Goal: Contribute content: Add original content to the website for others to see

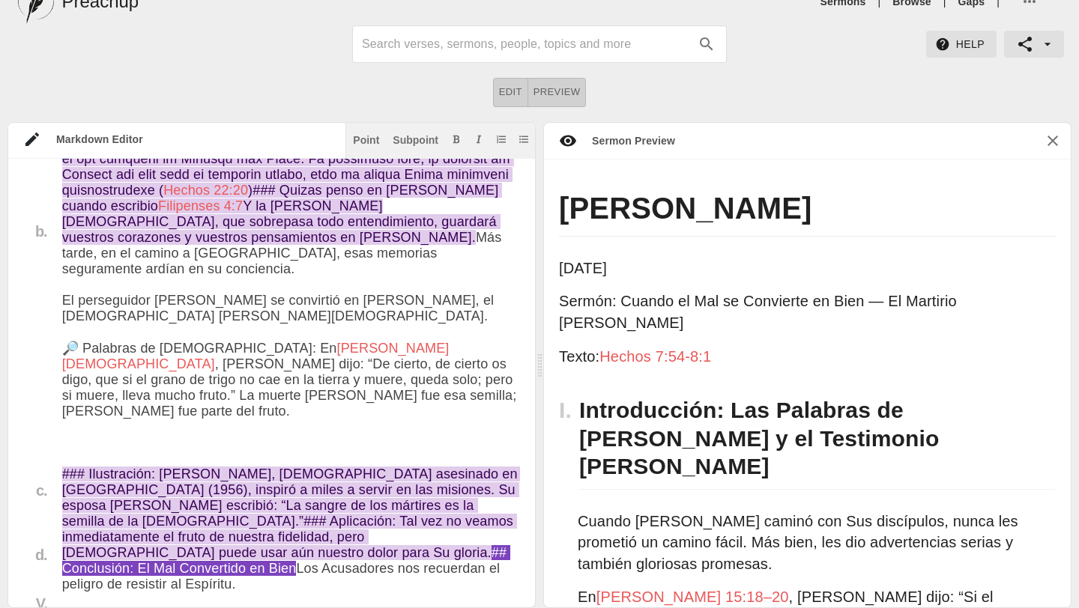
scroll to position [4762, 0]
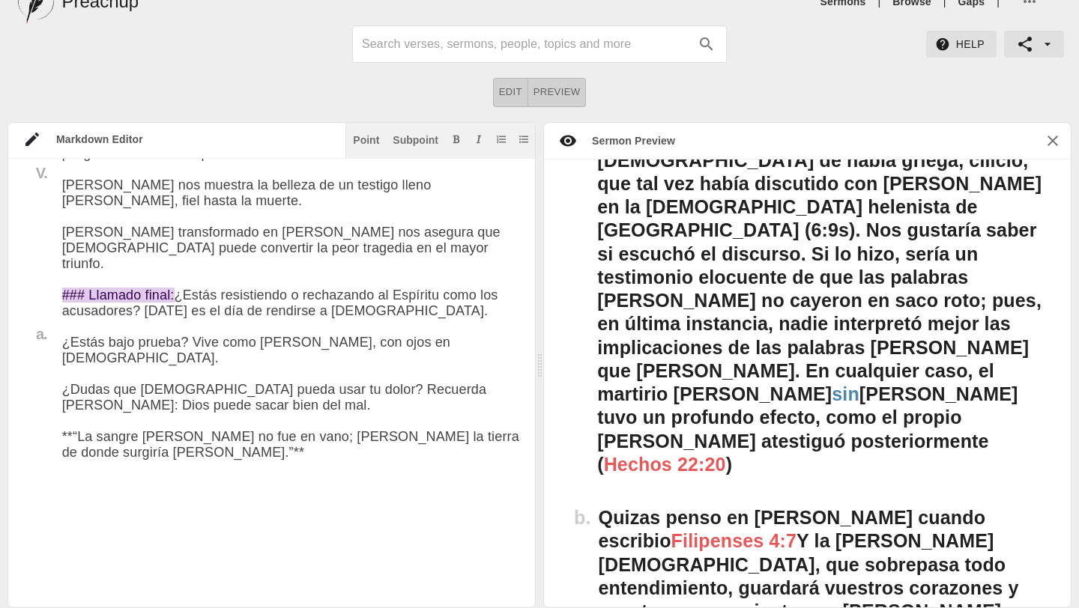
scroll to position [0, 0]
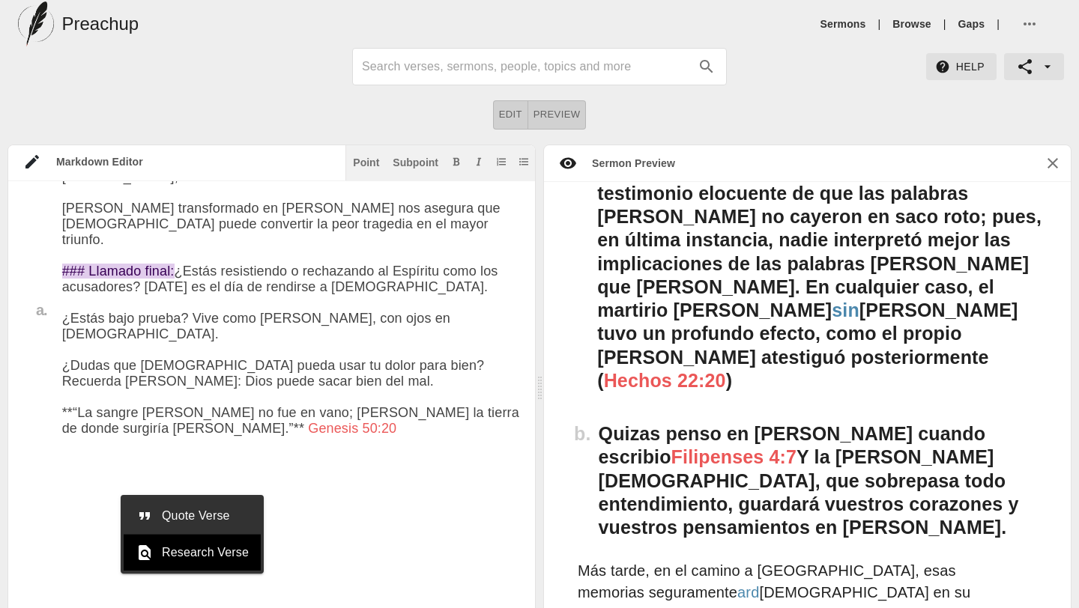
type textarea "# Loremip Dolo: Sit 8am 6585 Consec: Adipis el Sed do Eiusmodte in Utla — Et Do…"
click at [198, 514] on span "Quote Verse" at bounding box center [205, 516] width 87 height 18
click at [765, 575] on div "Esteban Oct 4th 2025 Sermón: Cuando el Mal se Convierte en Bien — El Martirio d…" at bounding box center [807, 406] width 527 height 449
type input "Genesis 50:20"
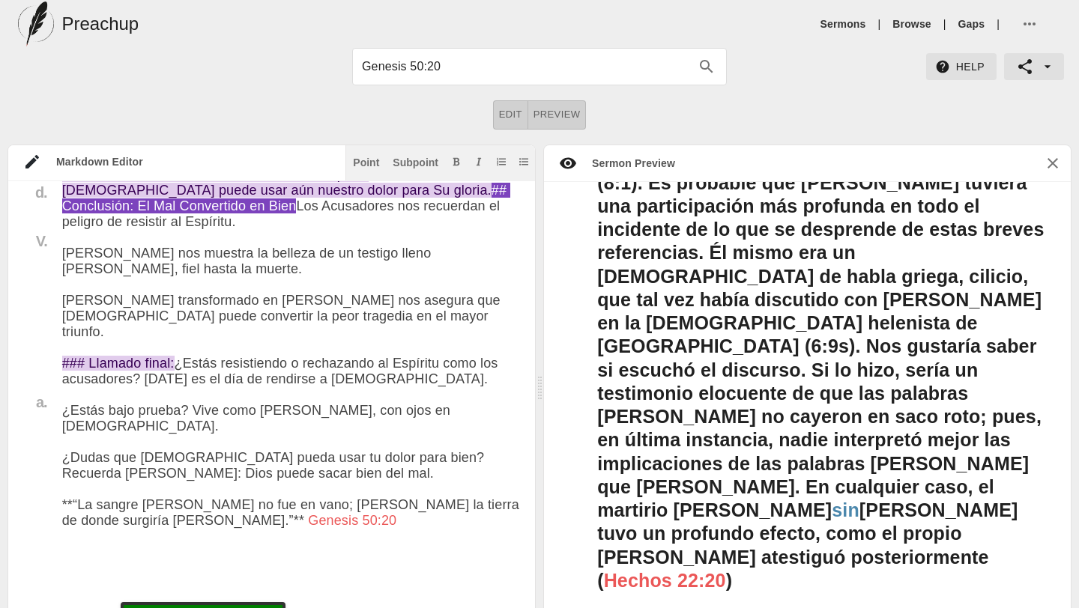
scroll to position [3244, 0]
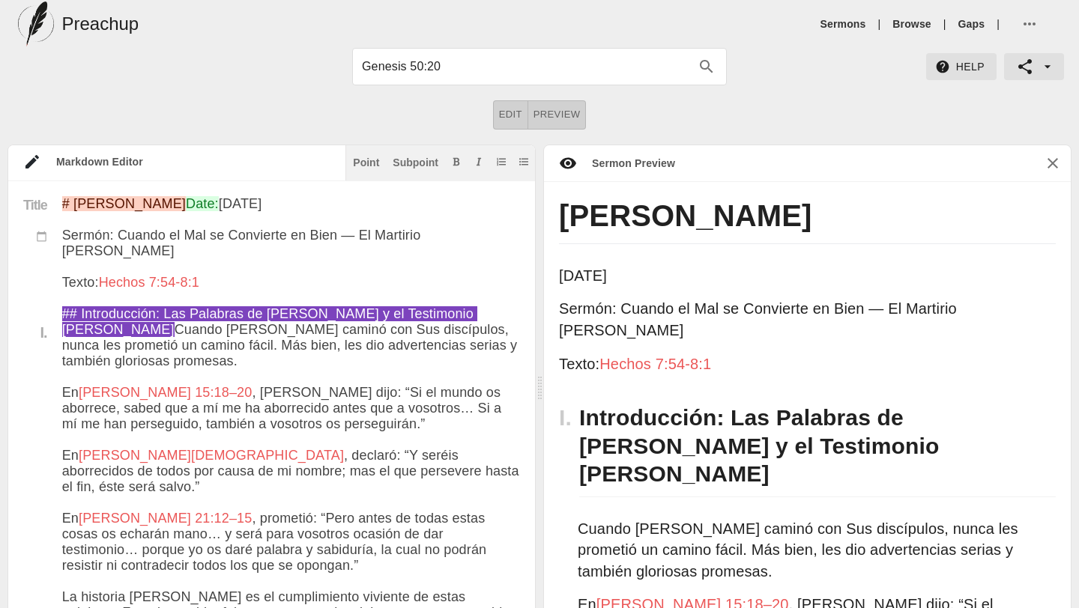
click at [573, 163] on icon at bounding box center [568, 162] width 16 height 11
click at [567, 166] on icon at bounding box center [568, 163] width 18 height 18
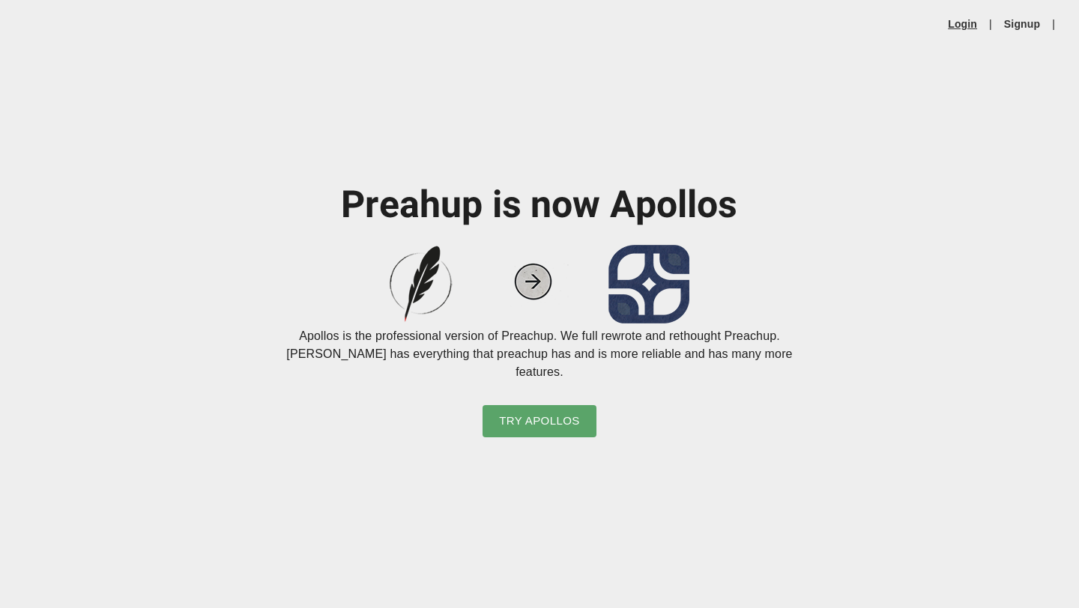
click at [961, 24] on link "Login" at bounding box center [961, 23] width 29 height 15
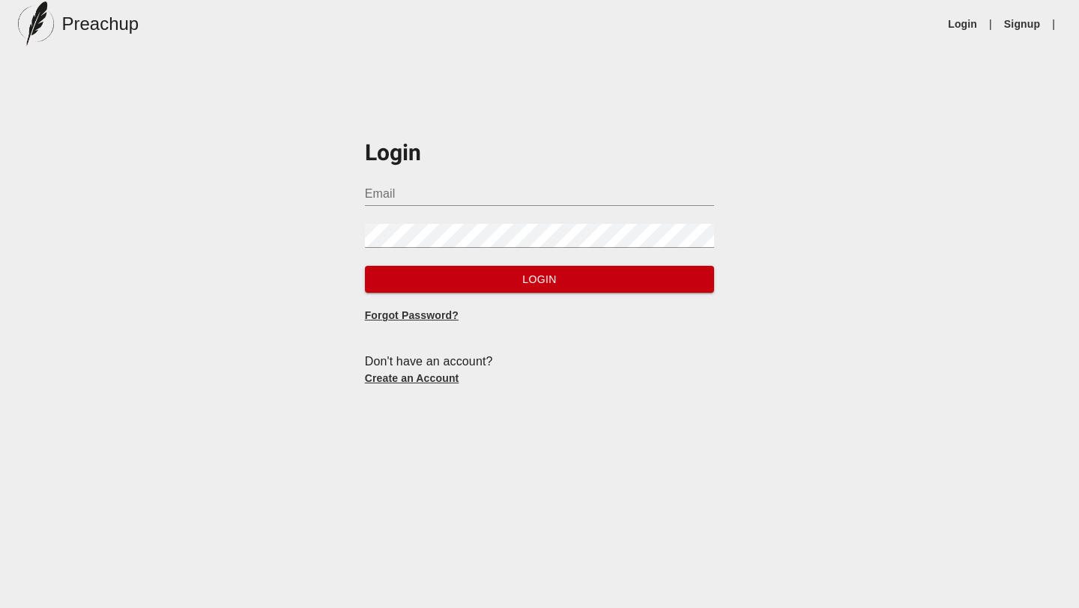
type input "[EMAIL_ADDRESS][DOMAIN_NAME]"
click at [591, 282] on span "Login" at bounding box center [540, 279] width 326 height 19
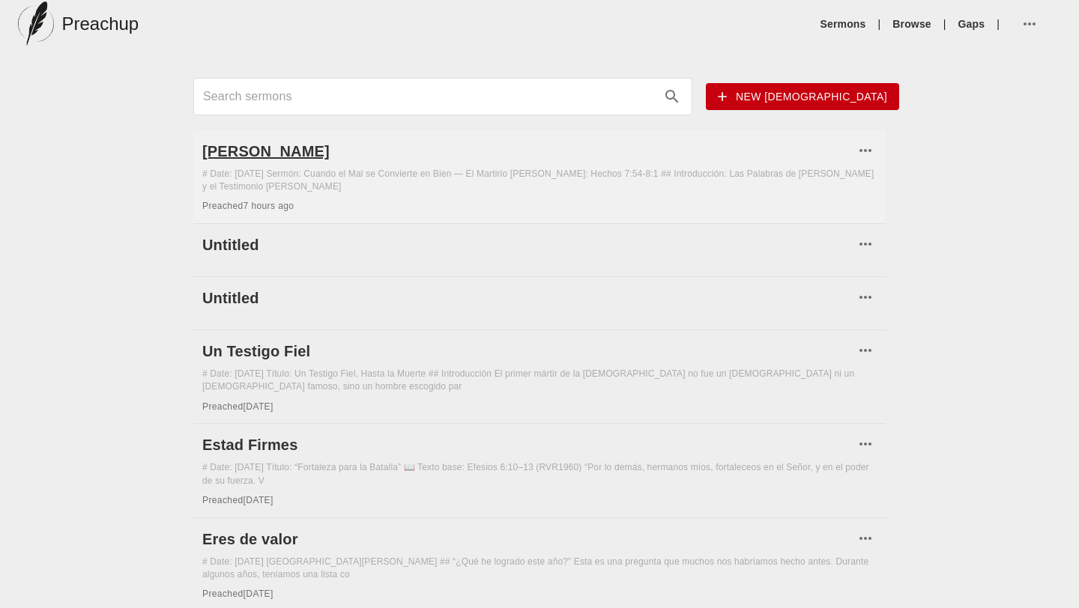
click at [245, 149] on h6 "[PERSON_NAME]" at bounding box center [528, 151] width 652 height 24
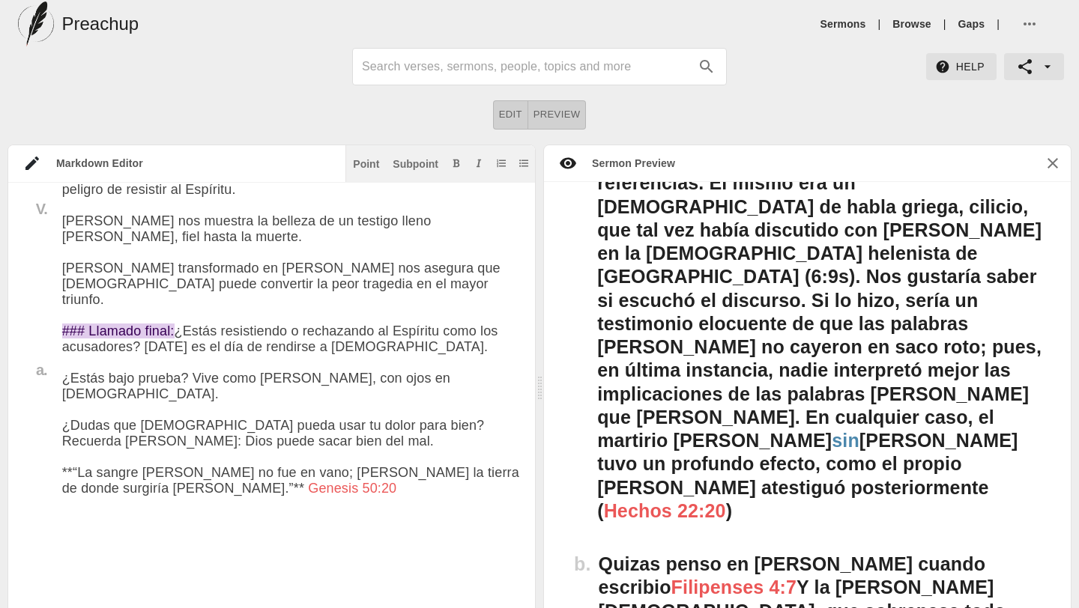
scroll to position [3427, 0]
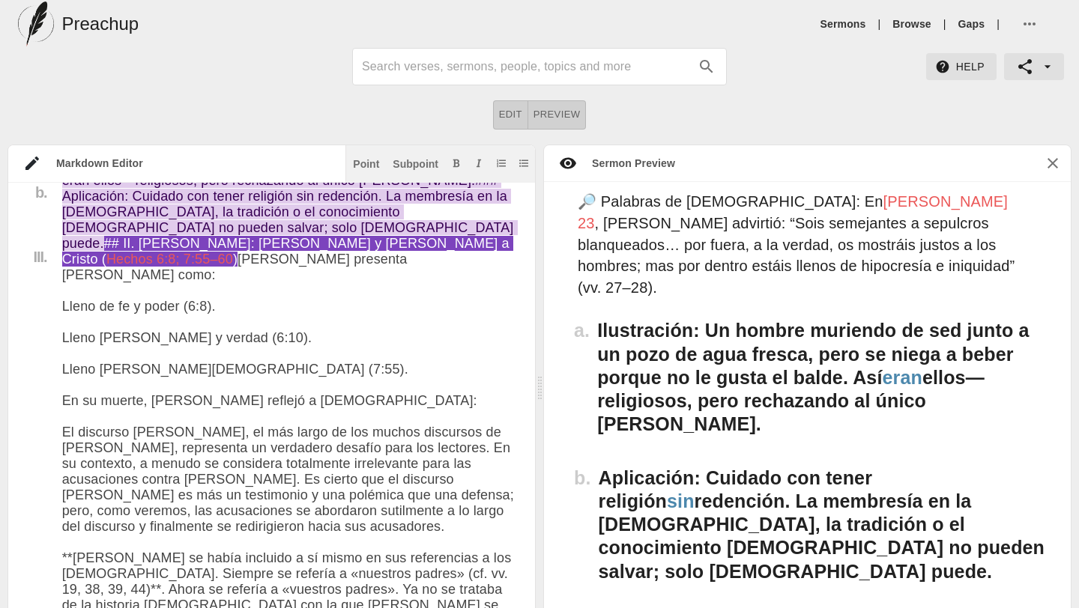
scroll to position [1455, 0]
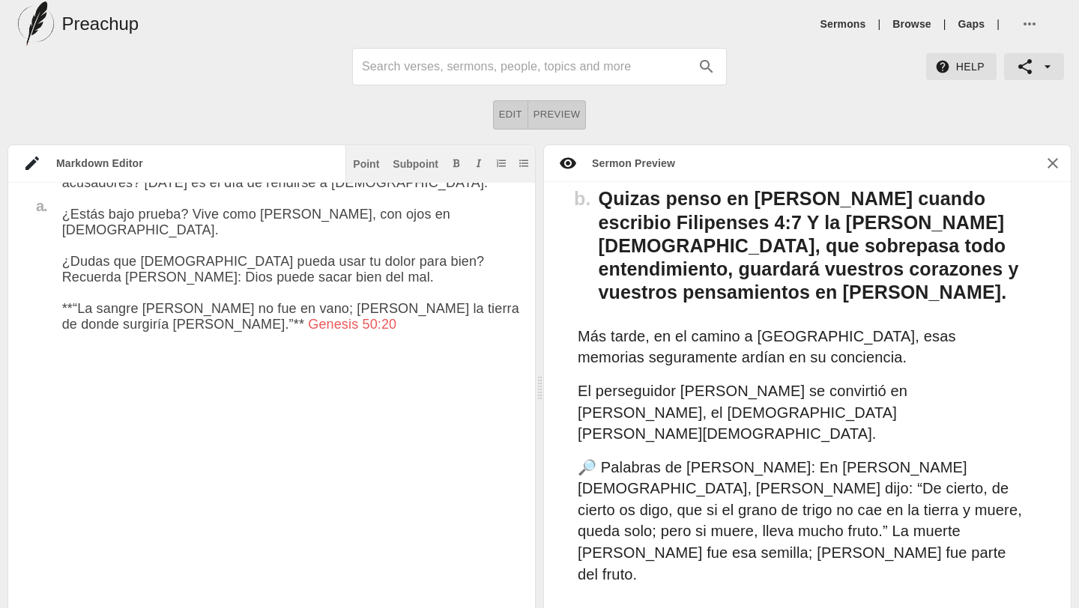
click at [403, 175] on div "Point Subpoint" at bounding box center [439, 163] width 189 height 37
click at [404, 166] on div "Subpoint" at bounding box center [415, 164] width 46 height 10
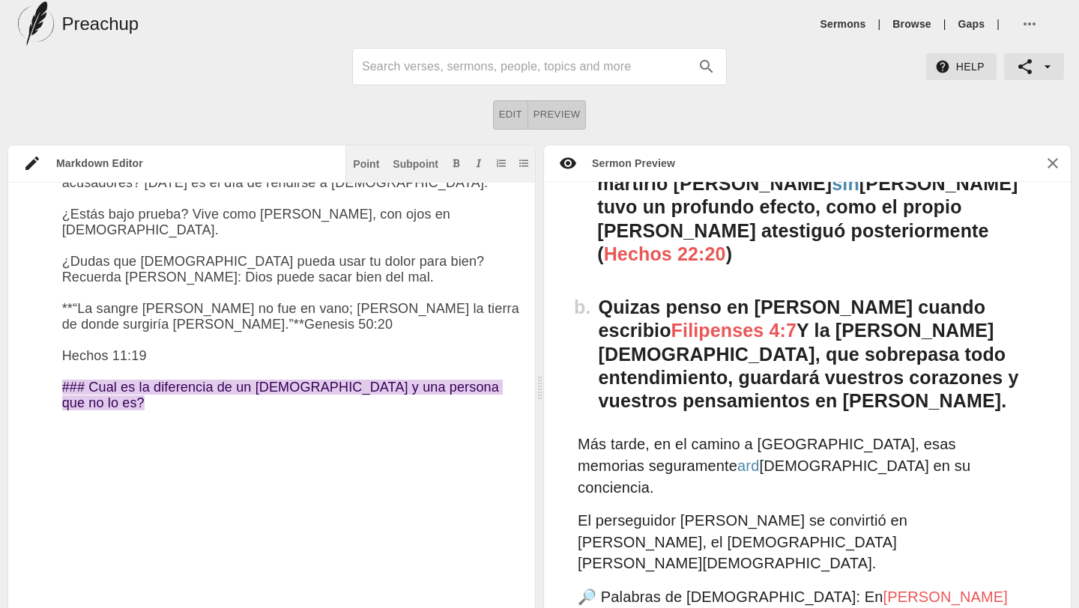
type textarea "# Loremip Dolo: Sit 8am 6585 Consec: Adipis el Sed do Eiusmodte in Utla — Et Do…"
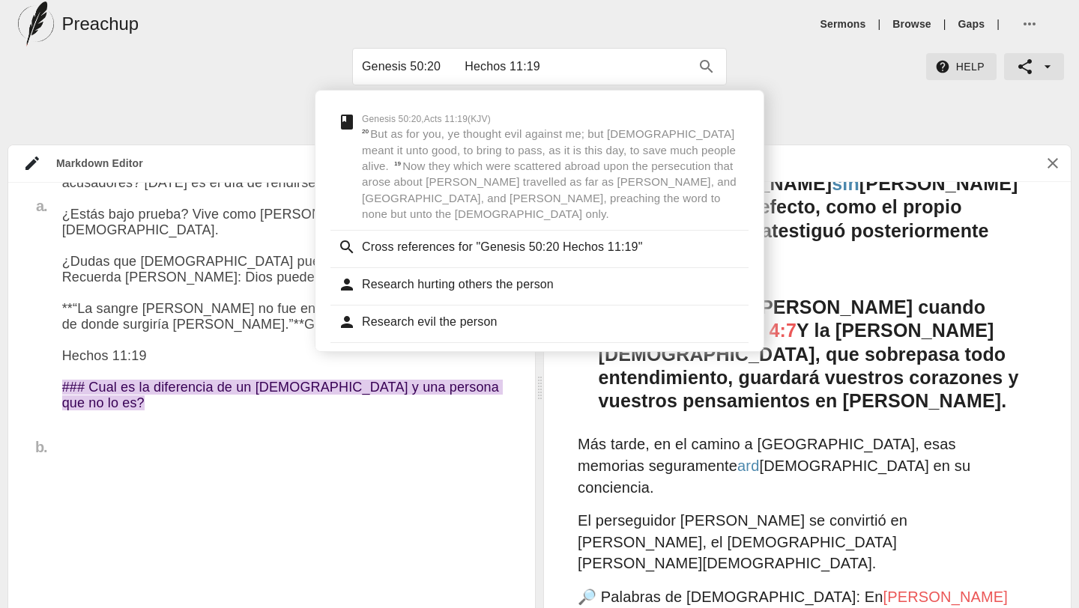
type input "Genesis 50:20 Hechos 11:19"
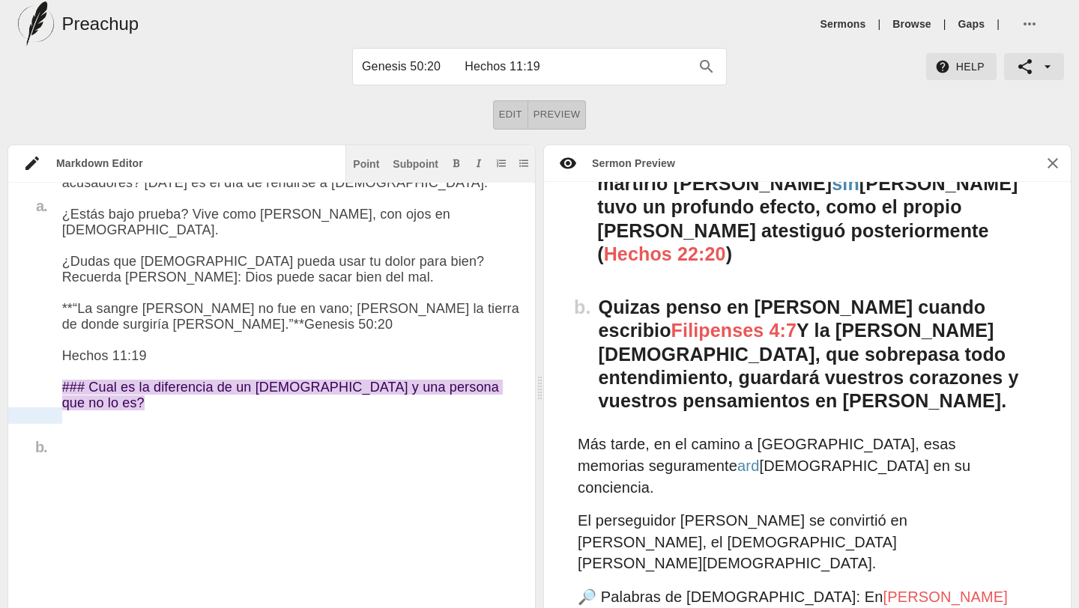
drag, startPoint x: 152, startPoint y: 416, endPoint x: 61, endPoint y: 411, distance: 91.5
click at [451, 165] on button "Add bold text" at bounding box center [456, 163] width 15 height 15
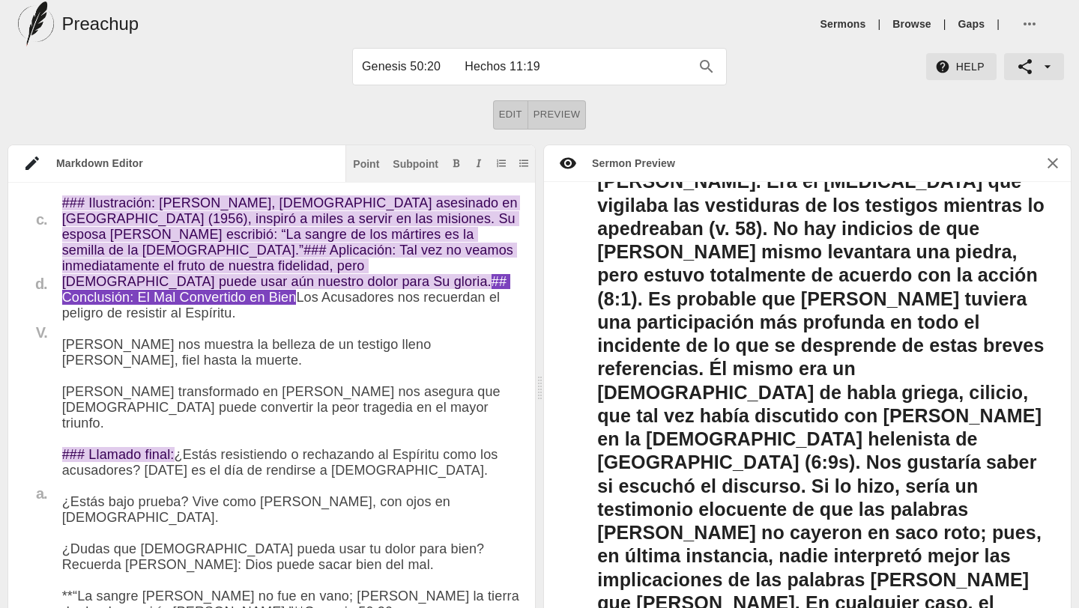
scroll to position [4921, 0]
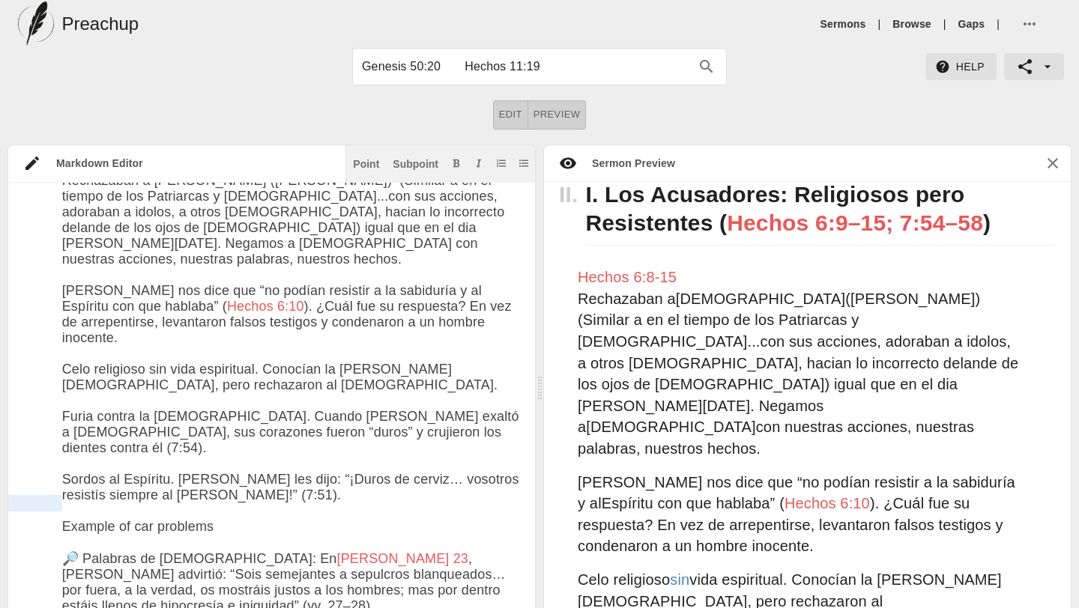
drag, startPoint x: 222, startPoint y: 503, endPoint x: 58, endPoint y: 509, distance: 164.1
click at [459, 160] on icon "Add bold text" at bounding box center [456, 163] width 9 height 9
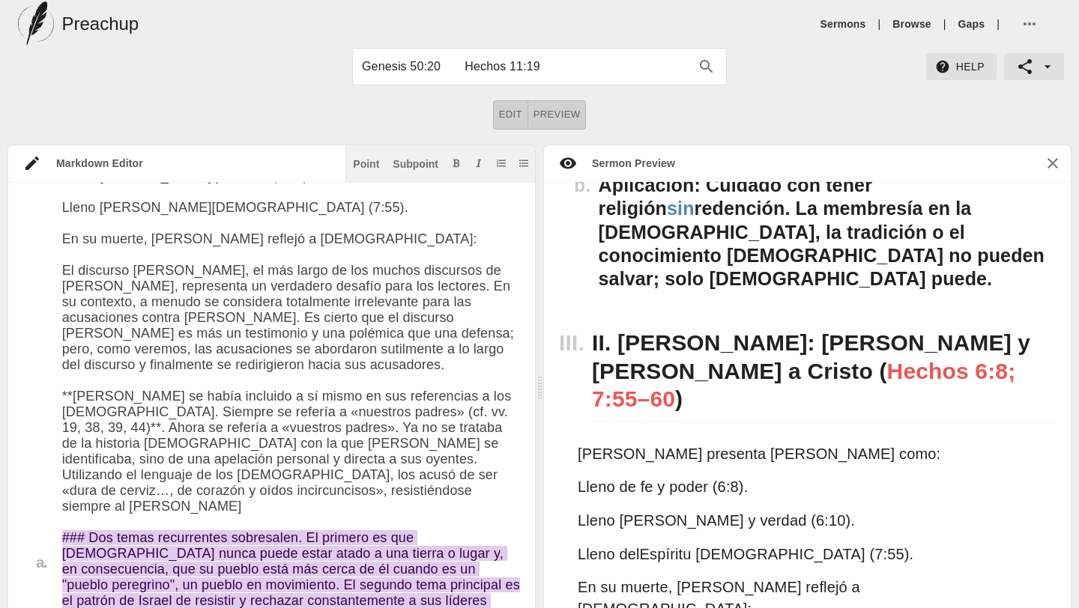
type textarea "# Loremip Dolo: Sit 8am 6585 Consec: Adipis el Sed do Eiusmodte in Utla — Et Do…"
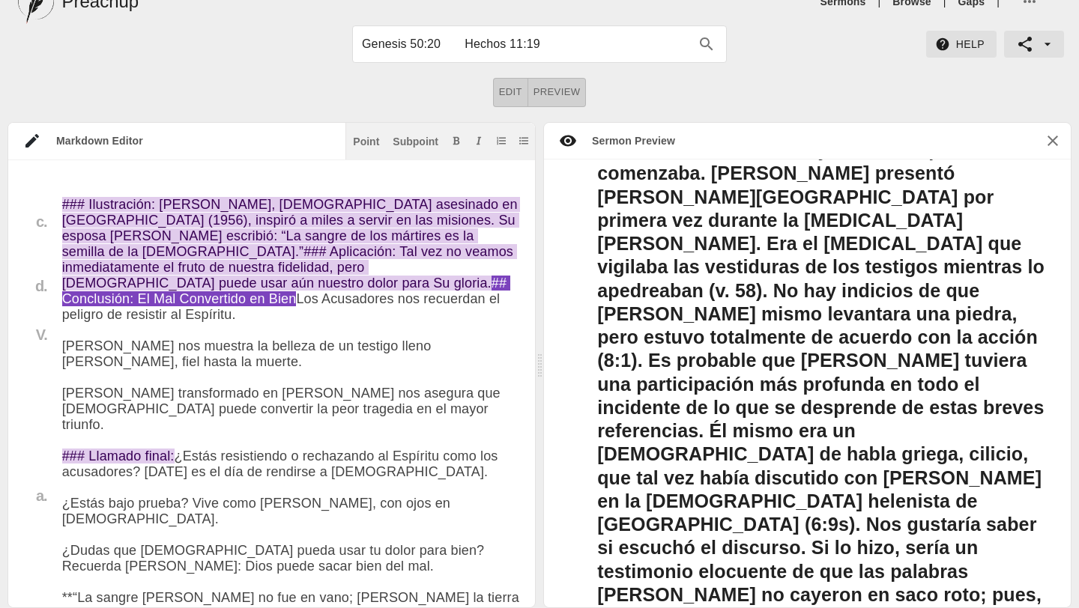
scroll to position [5256, 0]
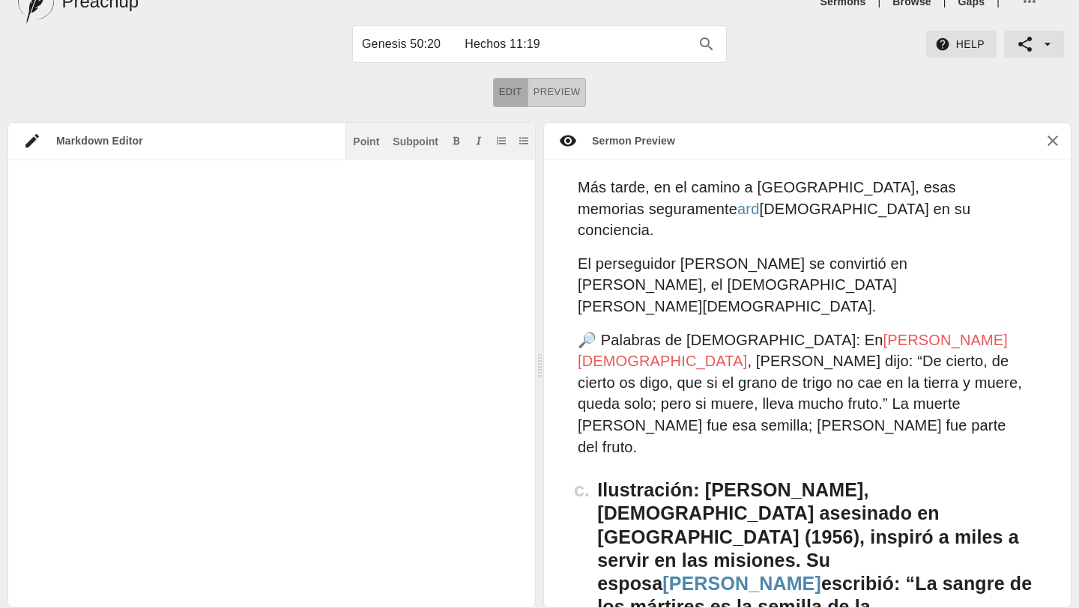
click at [514, 91] on span "Edit" at bounding box center [510, 92] width 23 height 17
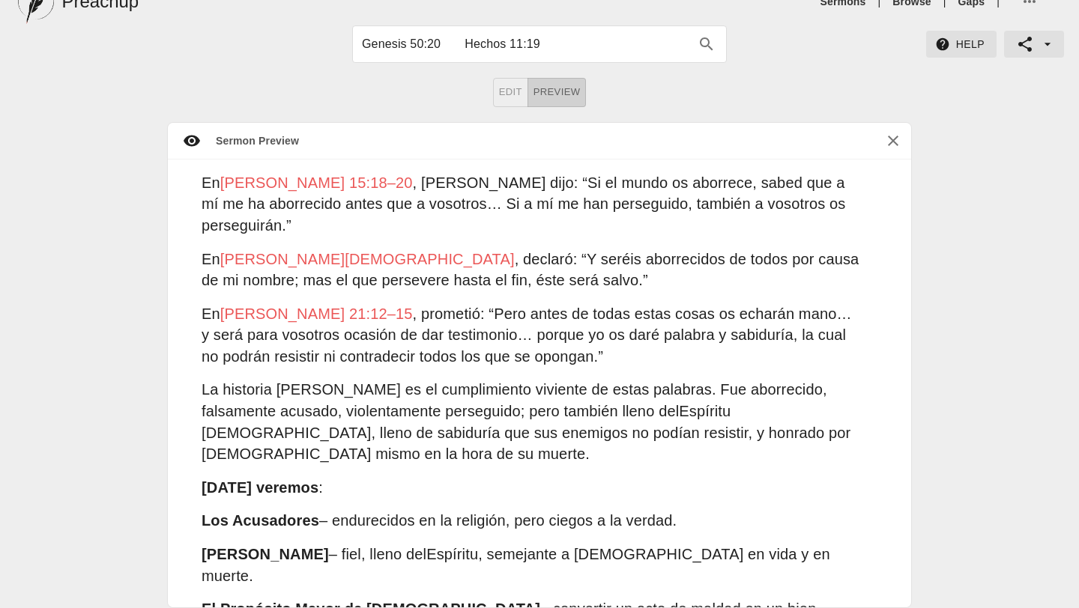
scroll to position [345, 0]
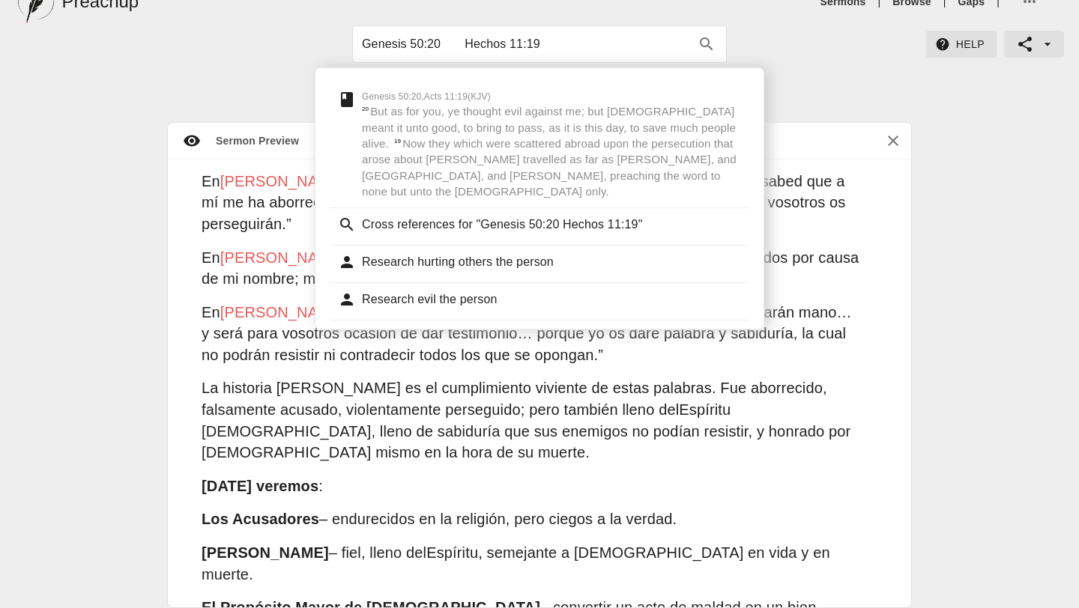
type input "Genesis 50:20 Hechos 11:19"
drag, startPoint x: 558, startPoint y: 43, endPoint x: 338, endPoint y: 56, distance: 220.6
click at [338, 56] on div "Genesis 50:20 Hechos 11:19 Genesis 50:20,Acts 11:19 ( KJV ) 20 But as for you, …" at bounding box center [539, 43] width 629 height 37
drag, startPoint x: 550, startPoint y: 39, endPoint x: 363, endPoint y: 38, distance: 186.5
click at [363, 38] on input "Genesis 50:20 Hechos 11:19" at bounding box center [526, 44] width 328 height 24
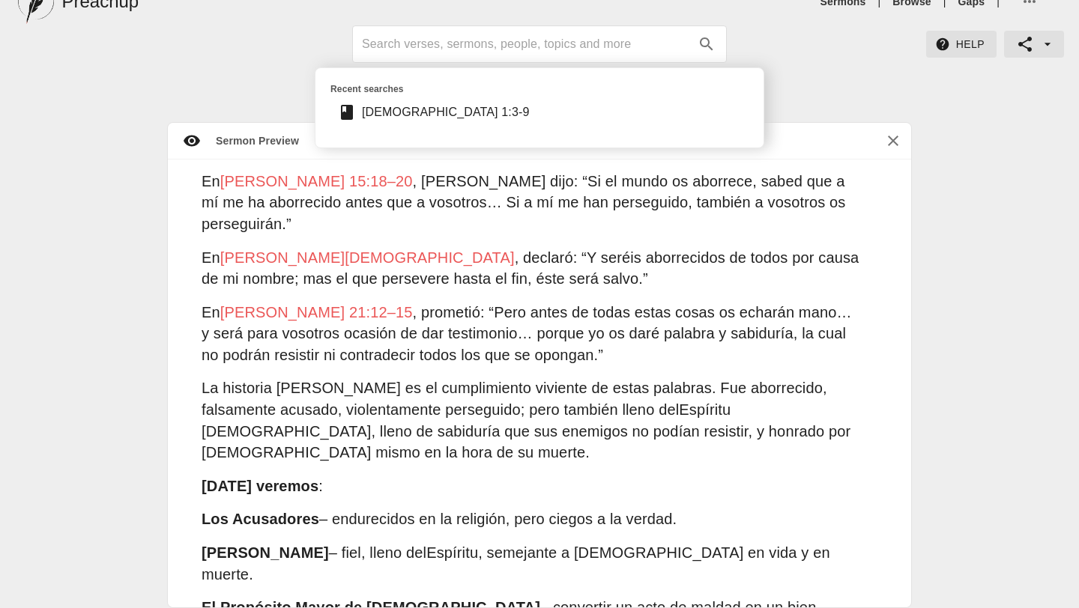
click at [801, 476] on p "[DATE] veremos :" at bounding box center [531, 487] width 661 height 22
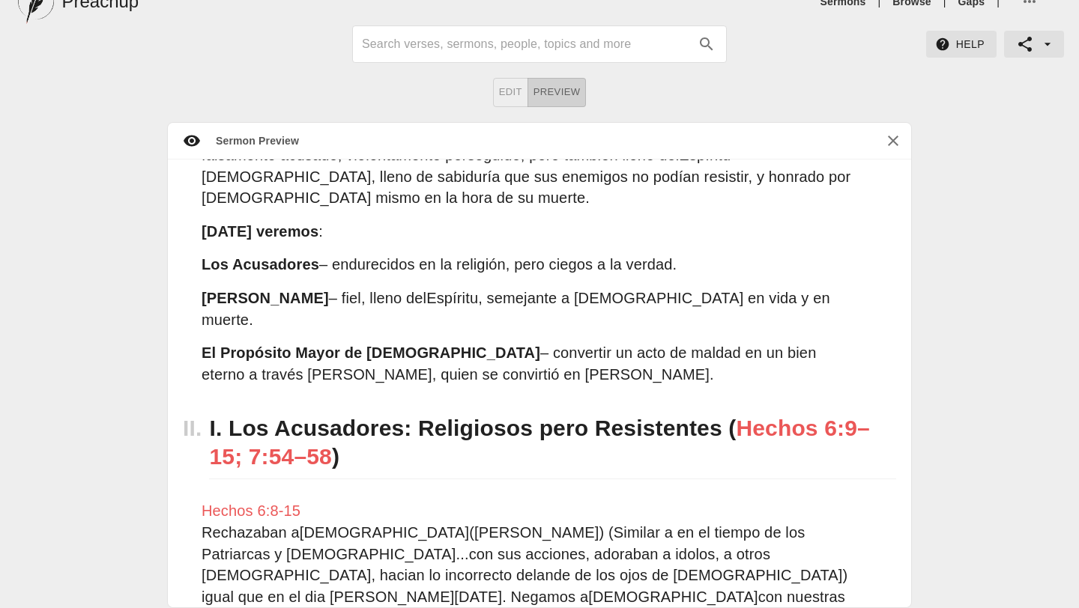
scroll to position [601, 0]
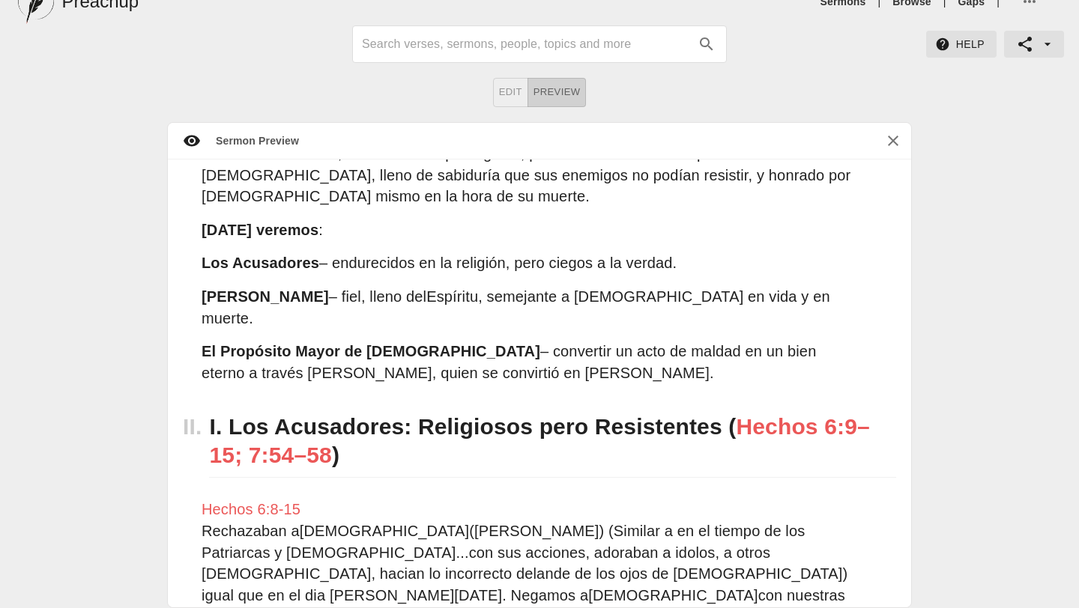
click at [829, 341] on p "El Propósito Mayor de [DEMOGRAPHIC_DATA] – convertir un acto de maldad en un bi…" at bounding box center [531, 362] width 661 height 43
click at [849, 341] on p "El Propósito Mayor de [DEMOGRAPHIC_DATA] – convertir un acto de maldad en un bi…" at bounding box center [531, 362] width 661 height 43
click at [627, 404] on h2 "I. Los Acusadores: Religiosos pero Resistentes ( Hechos 6:9–15; 7:54–58 )" at bounding box center [552, 440] width 687 height 73
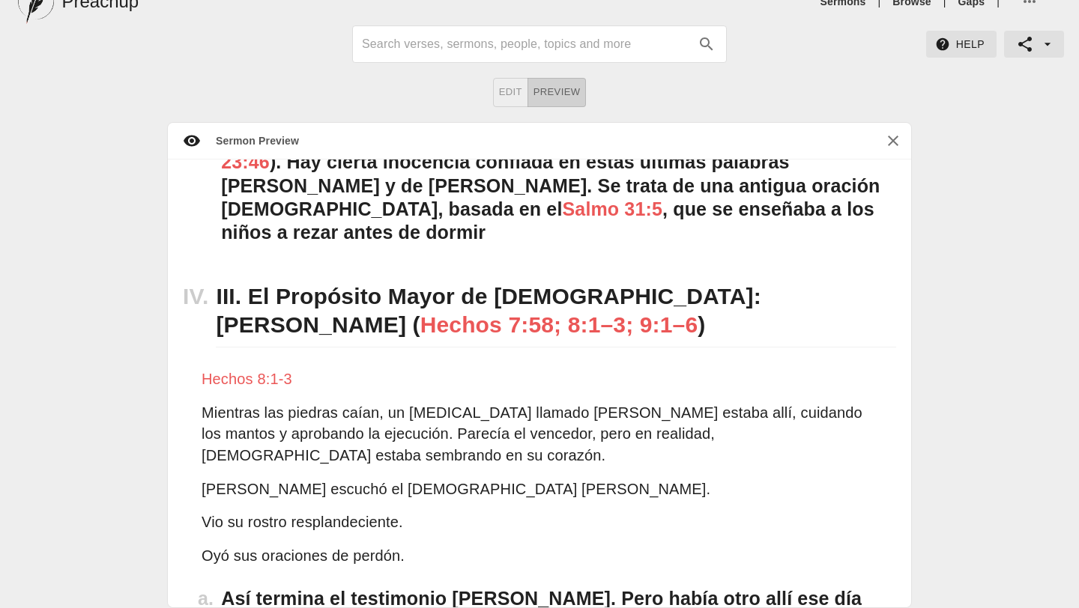
scroll to position [3448, 0]
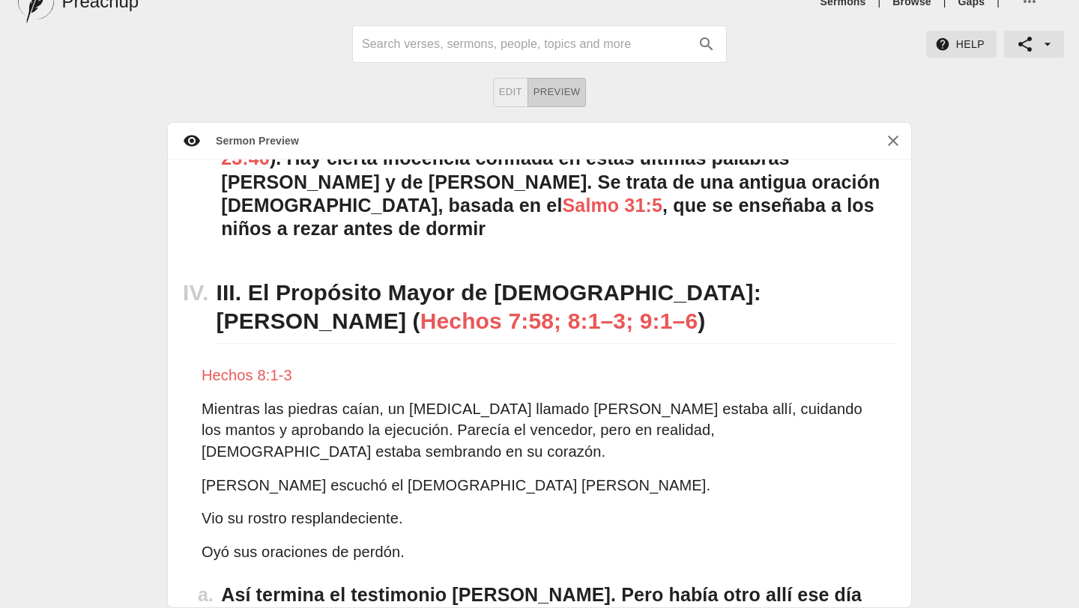
drag, startPoint x: 598, startPoint y: 420, endPoint x: 587, endPoint y: 280, distance: 140.5
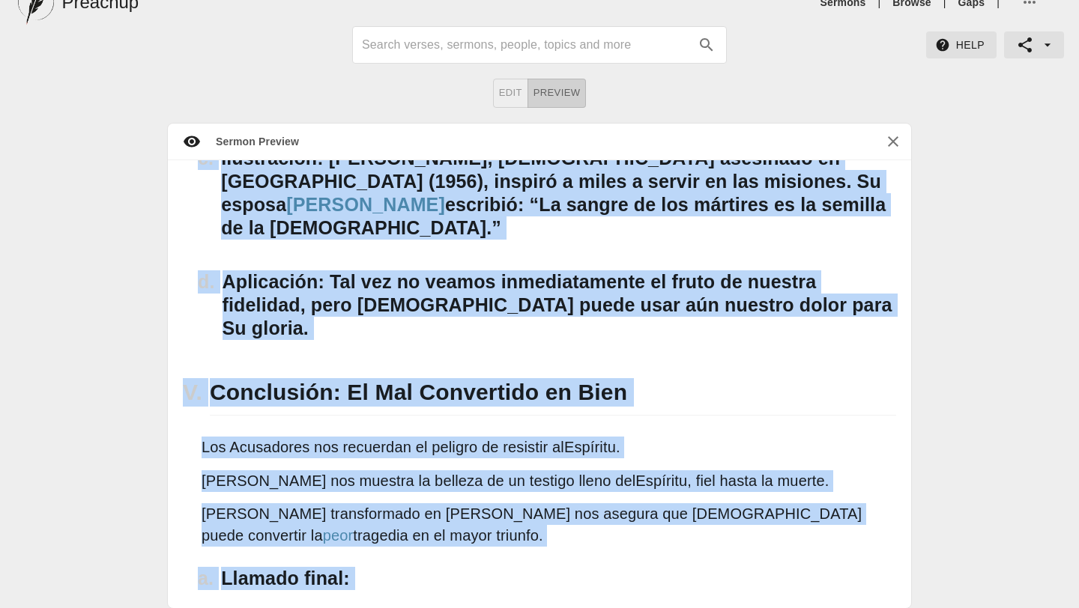
scroll to position [22, 0]
drag, startPoint x: 186, startPoint y: 289, endPoint x: 414, endPoint y: 607, distance: 391.8
click at [414, 607] on html "Preachup Sermons | Browse | Gaps | Help Edit Preview Sermon Preview [PERSON_NAM…" at bounding box center [539, 293] width 1079 height 631
copy div "Lor 5ip 4431 Dolors: Ametco ad Eli se Doeiusmod te Inci — Ut Laboreet do Magnaa…"
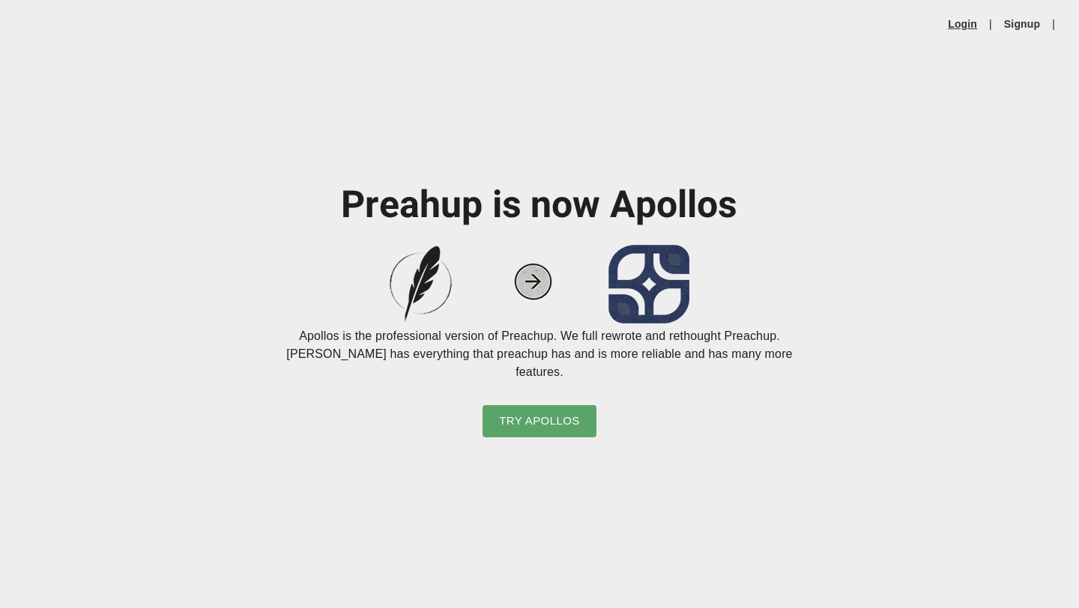
click at [964, 20] on link "Login" at bounding box center [961, 23] width 29 height 15
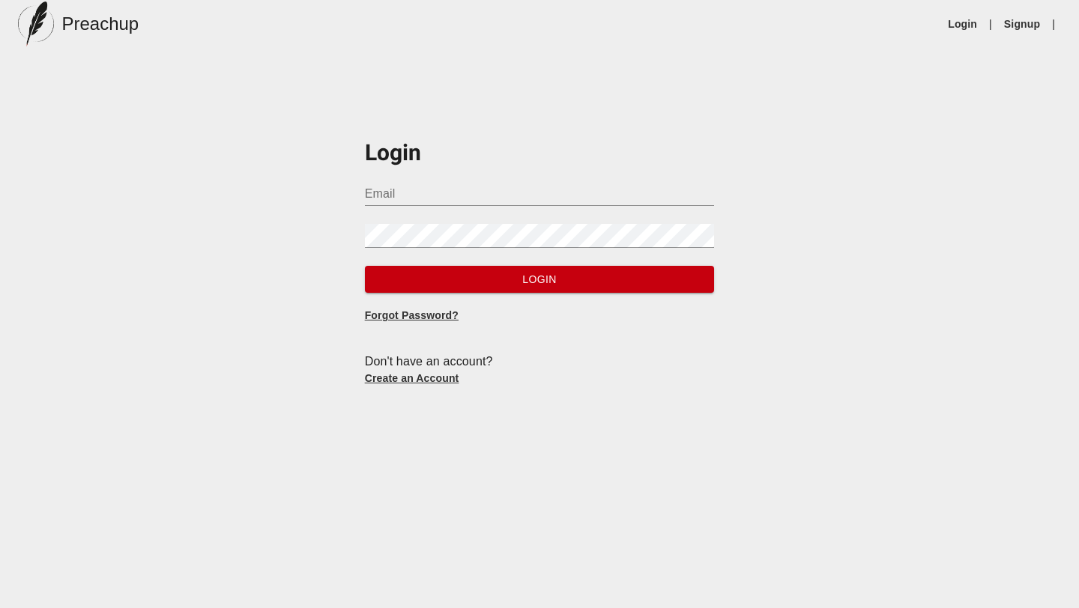
type input "vinreyes@gmail.com"
click at [595, 282] on span "Login" at bounding box center [540, 279] width 326 height 19
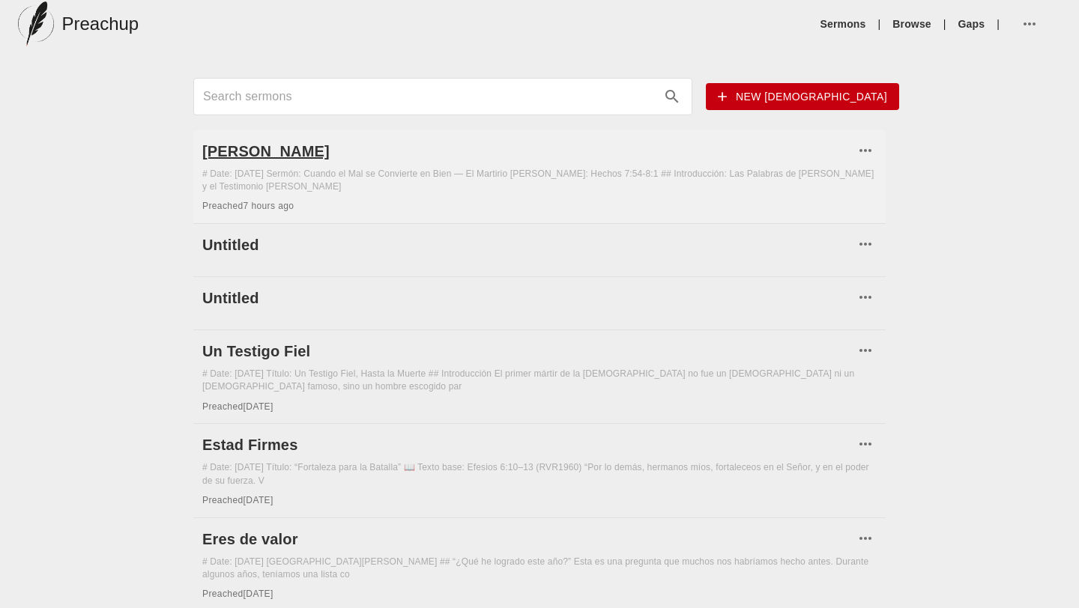
click at [240, 154] on h6 "[PERSON_NAME]" at bounding box center [528, 151] width 652 height 24
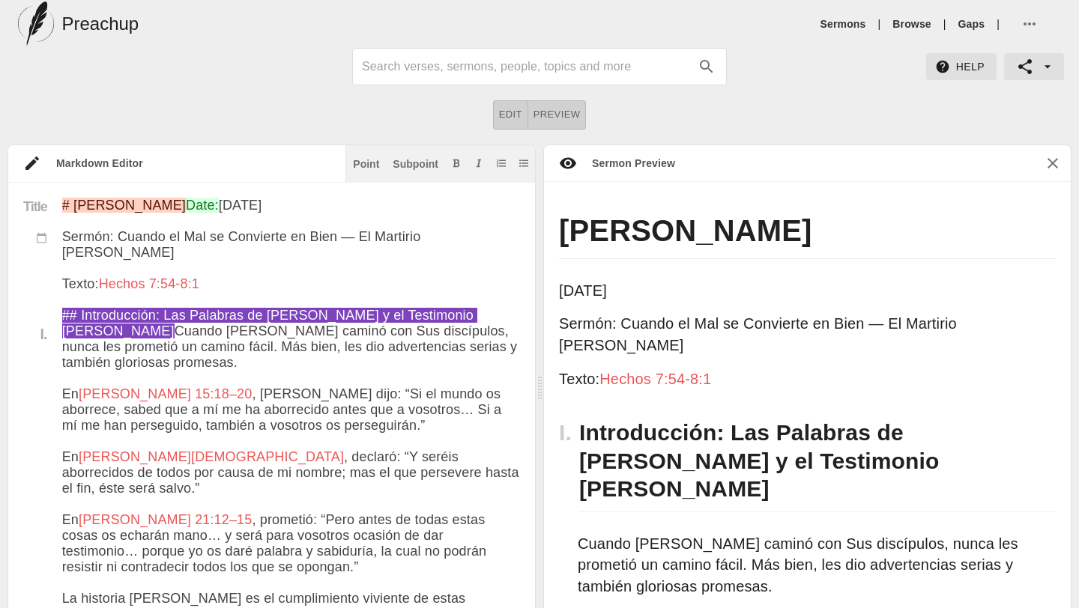
type textarea "# Esteban Date: Oct 4th 2025 Sermón: Cuando el Mal se Convierte en Bien — El Ma…"
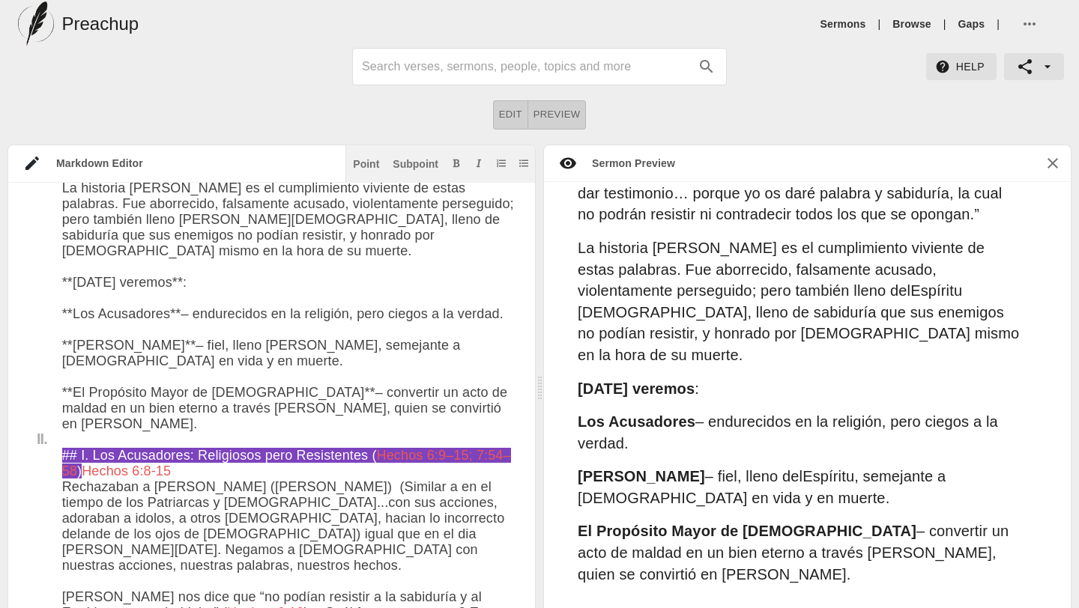
scroll to position [411, 0]
